Goal: Information Seeking & Learning: Learn about a topic

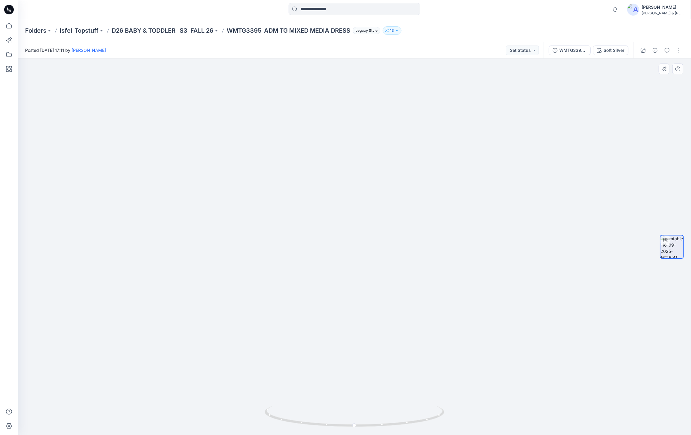
click at [529, 258] on div at bounding box center [354, 247] width 673 height 376
drag, startPoint x: 335, startPoint y: 185, endPoint x: 357, endPoint y: 195, distance: 23.7
click at [356, 195] on img at bounding box center [354, 203] width 257 height 463
drag, startPoint x: 356, startPoint y: 426, endPoint x: 420, endPoint y: 429, distance: 64.7
click at [420, 428] on icon at bounding box center [355, 417] width 181 height 22
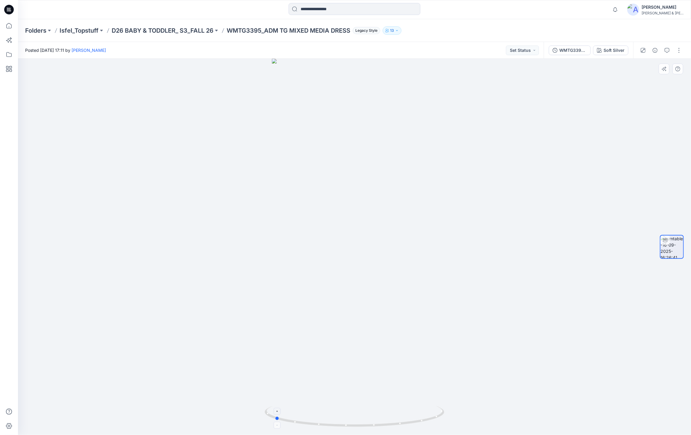
drag, startPoint x: 366, startPoint y: 427, endPoint x: 401, endPoint y: 428, distance: 35.0
click at [401, 428] on icon at bounding box center [355, 417] width 181 height 22
drag, startPoint x: 516, startPoint y: 363, endPoint x: 427, endPoint y: 393, distance: 94.1
click at [427, 393] on div at bounding box center [354, 247] width 673 height 376
click at [177, 32] on p "D26 BABY & TODDLER_ S3_FALL 26" at bounding box center [163, 30] width 102 height 8
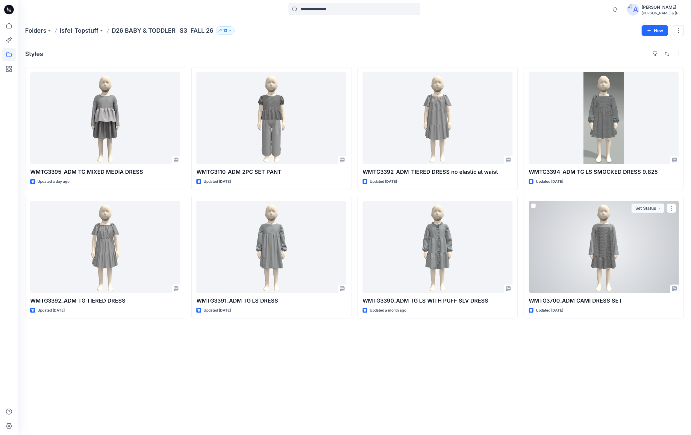
click at [619, 254] on div at bounding box center [604, 247] width 150 height 92
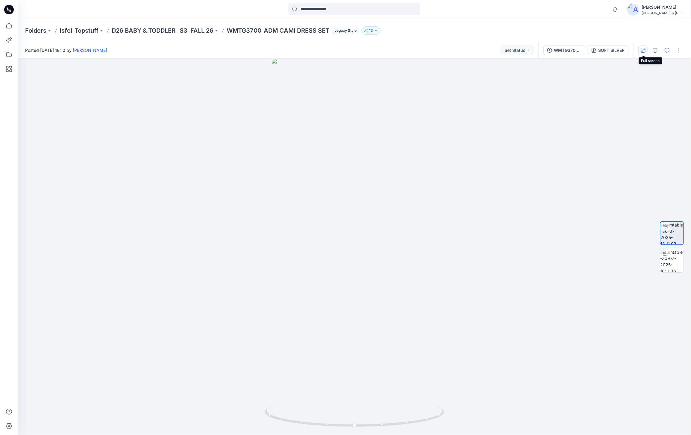
click at [642, 48] on icon "button" at bounding box center [643, 50] width 5 height 5
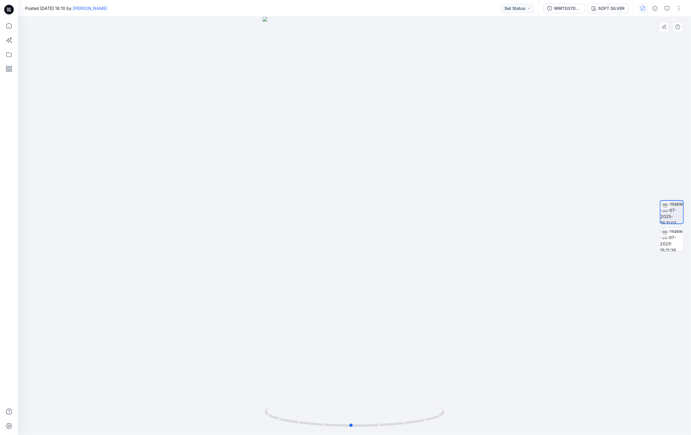
drag, startPoint x: 429, startPoint y: 364, endPoint x: 426, endPoint y: 354, distance: 11.0
click at [426, 354] on div at bounding box center [354, 226] width 673 height 418
click at [671, 242] on img at bounding box center [671, 239] width 23 height 23
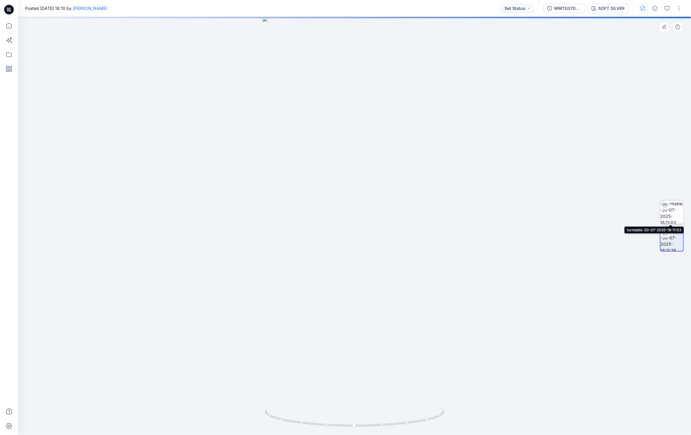
click at [670, 204] on img at bounding box center [671, 211] width 23 height 23
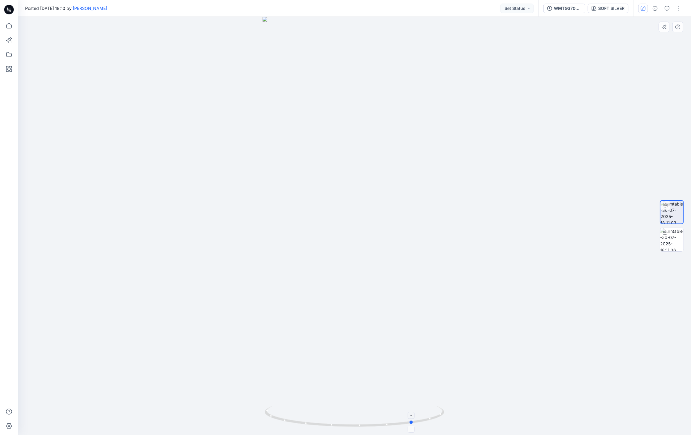
drag, startPoint x: 354, startPoint y: 424, endPoint x: 413, endPoint y: 421, distance: 59.1
click at [413, 421] on circle at bounding box center [412, 422] width 4 height 4
drag, startPoint x: 360, startPoint y: 426, endPoint x: 408, endPoint y: 430, distance: 49.0
click at [408, 430] on div at bounding box center [354, 226] width 673 height 418
click at [665, 238] on img at bounding box center [671, 239] width 23 height 23
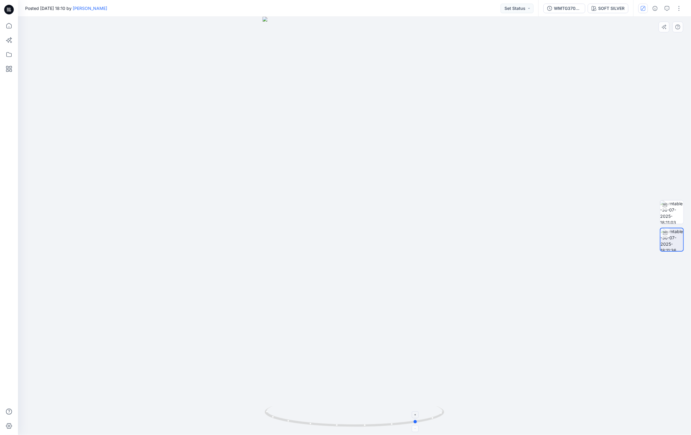
drag, startPoint x: 356, startPoint y: 425, endPoint x: 419, endPoint y: 422, distance: 63.3
click at [419, 422] on icon at bounding box center [355, 417] width 181 height 22
drag, startPoint x: 364, startPoint y: 426, endPoint x: 398, endPoint y: 427, distance: 34.5
click at [398, 427] on icon at bounding box center [355, 417] width 181 height 22
click at [641, 6] on icon "button" at bounding box center [643, 8] width 5 height 5
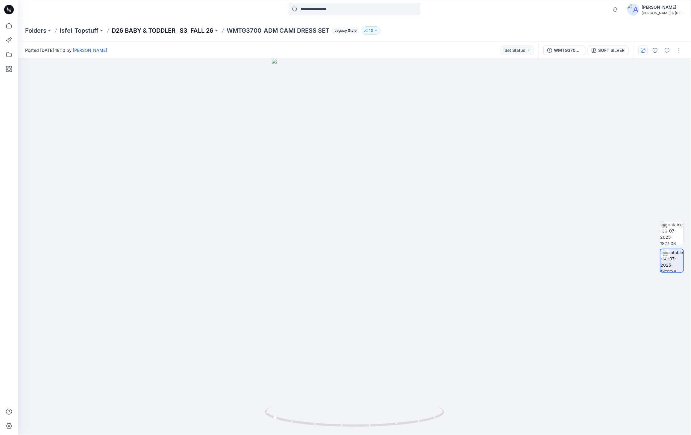
click at [191, 27] on p "D26 BABY & TODDLER_ S3_FALL 26" at bounding box center [163, 30] width 102 height 8
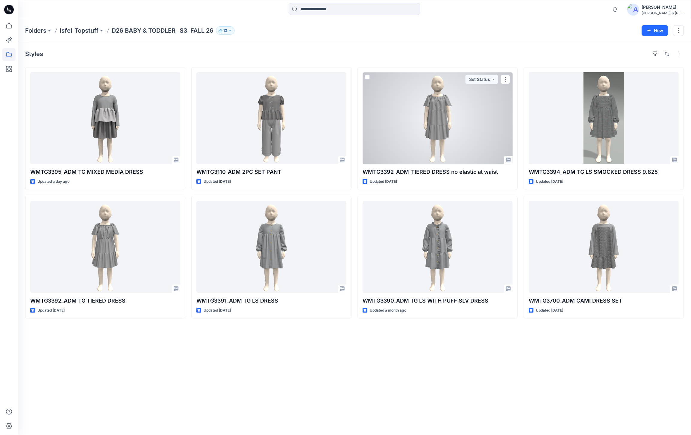
click at [457, 128] on div at bounding box center [438, 118] width 150 height 92
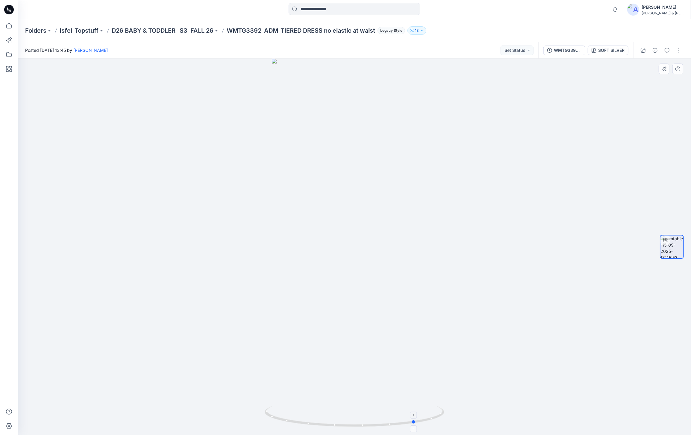
drag, startPoint x: 355, startPoint y: 425, endPoint x: 416, endPoint y: 420, distance: 61.6
click at [416, 420] on icon at bounding box center [355, 417] width 181 height 22
drag, startPoint x: 363, startPoint y: 427, endPoint x: 394, endPoint y: 430, distance: 31.5
click at [394, 430] on div at bounding box center [354, 247] width 673 height 376
click at [189, 32] on p "D26 BABY & TODDLER_ S3_FALL 26" at bounding box center [163, 30] width 102 height 8
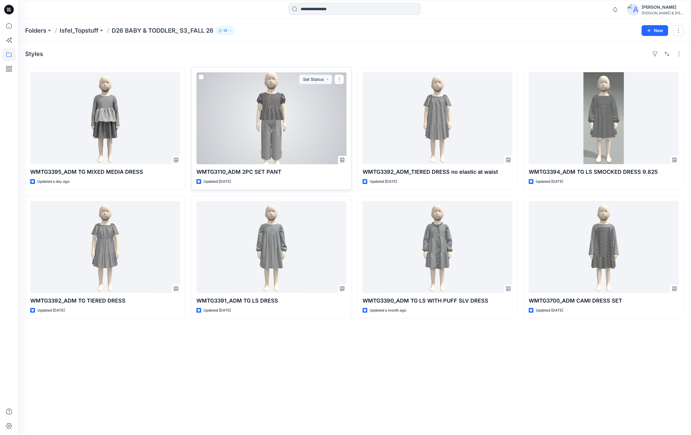
click at [282, 132] on div at bounding box center [271, 118] width 150 height 92
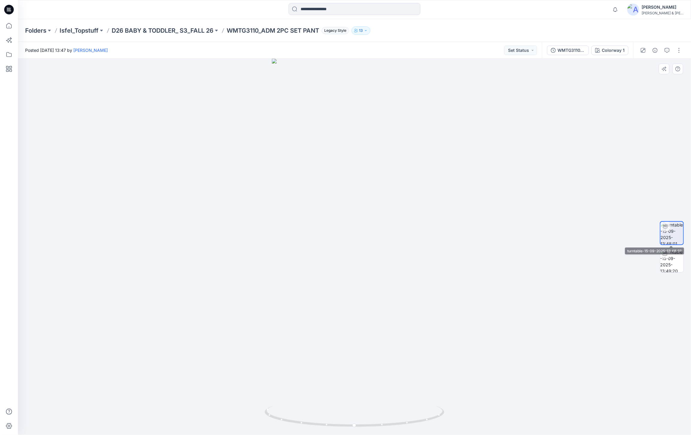
click at [674, 244] on div at bounding box center [672, 233] width 24 height 24
drag, startPoint x: 266, startPoint y: 84, endPoint x: 286, endPoint y: 107, distance: 30.4
drag, startPoint x: 286, startPoint y: 107, endPoint x: 477, endPoint y: 100, distance: 191.4
click at [477, 100] on div at bounding box center [354, 247] width 673 height 376
drag, startPoint x: 374, startPoint y: 425, endPoint x: 419, endPoint y: 427, distance: 45.5
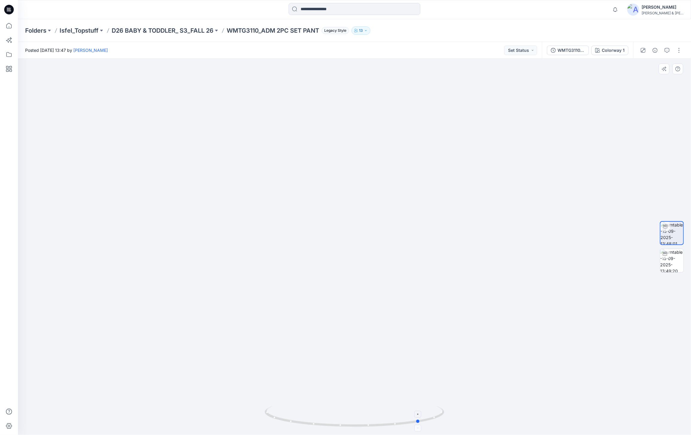
click at [419, 427] on icon at bounding box center [355, 417] width 181 height 22
drag, startPoint x: 340, startPoint y: 426, endPoint x: 380, endPoint y: 428, distance: 40.4
click at [380, 428] on icon at bounding box center [355, 417] width 181 height 22
click at [670, 266] on img at bounding box center [671, 260] width 23 height 23
click at [356, 430] on foreignobject at bounding box center [354, 431] width 7 height 7
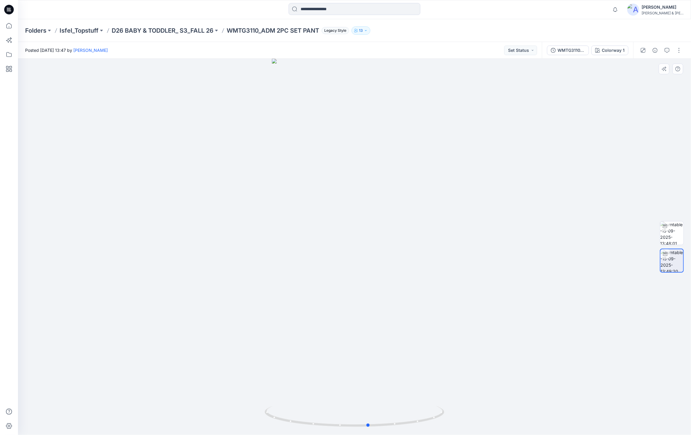
drag, startPoint x: 355, startPoint y: 429, endPoint x: 242, endPoint y: 386, distance: 121.4
click at [242, 386] on div at bounding box center [354, 247] width 673 height 376
drag, startPoint x: 368, startPoint y: 425, endPoint x: 419, endPoint y: 426, distance: 50.6
click at [419, 426] on icon at bounding box center [355, 417] width 181 height 22
click at [419, 418] on icon at bounding box center [355, 417] width 181 height 22
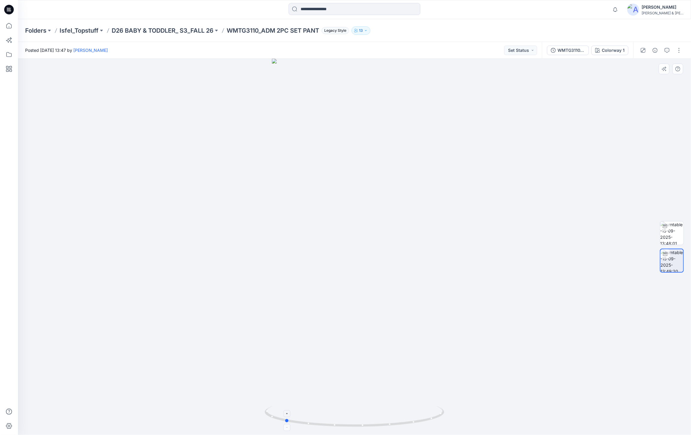
drag, startPoint x: 367, startPoint y: 426, endPoint x: 411, endPoint y: 424, distance: 44.4
click at [411, 424] on icon at bounding box center [355, 417] width 181 height 22
click at [204, 29] on p "D26 BABY & TODDLER_ S3_FALL 26" at bounding box center [163, 30] width 102 height 8
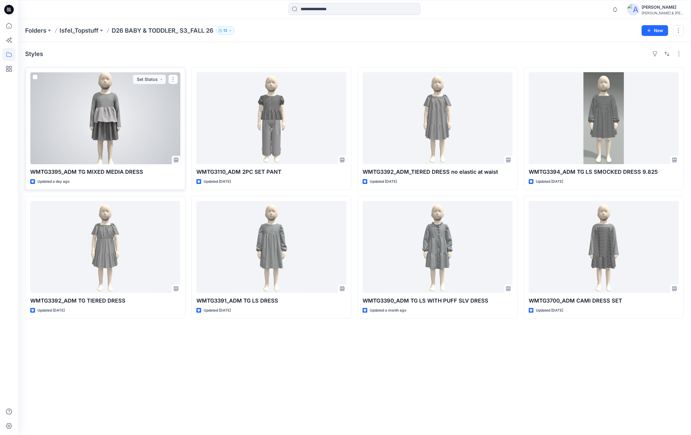
click at [134, 95] on div at bounding box center [105, 118] width 150 height 92
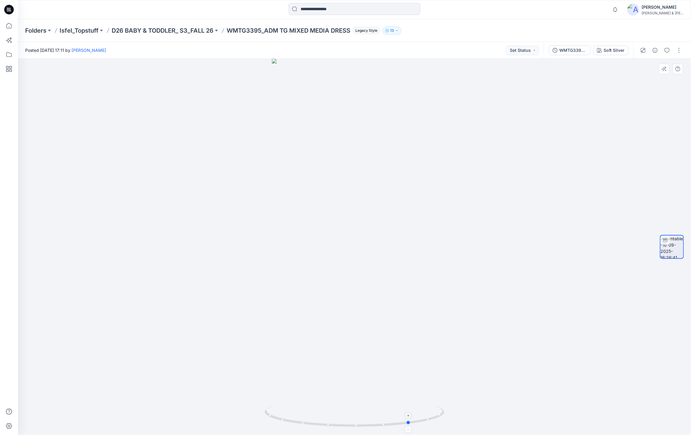
drag, startPoint x: 355, startPoint y: 426, endPoint x: 411, endPoint y: 423, distance: 56.1
click at [411, 423] on icon at bounding box center [355, 417] width 181 height 22
drag, startPoint x: 356, startPoint y: 425, endPoint x: 401, endPoint y: 422, distance: 44.7
click at [177, 35] on div "Folders Isfel_Topstuff D26 BABY & TODDLER_ S3_FALL 26 WMTG3395_ADM TG MIXED MED…" at bounding box center [354, 30] width 673 height 23
click at [182, 31] on p "D26 BABY & TODDLER_ S3_FALL 26" at bounding box center [163, 30] width 102 height 8
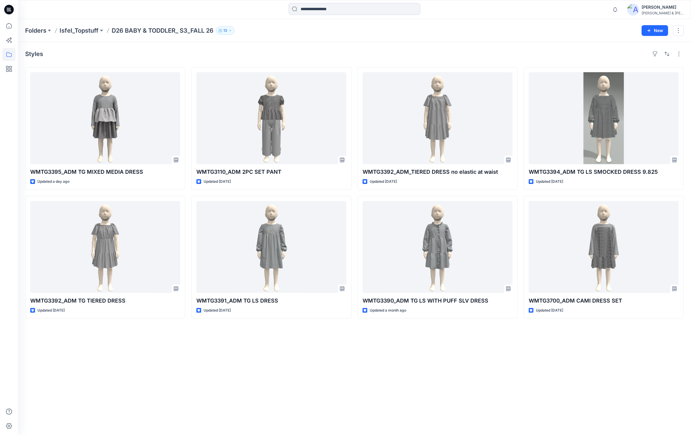
click at [372, 51] on div "Styles" at bounding box center [354, 54] width 659 height 10
